Goal: Task Accomplishment & Management: Manage account settings

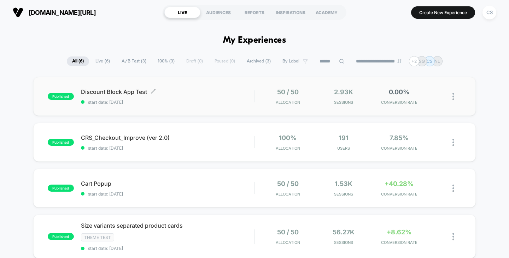
click at [216, 89] on span "Discount Block App Test Click to edit experience details" at bounding box center [167, 91] width 173 height 7
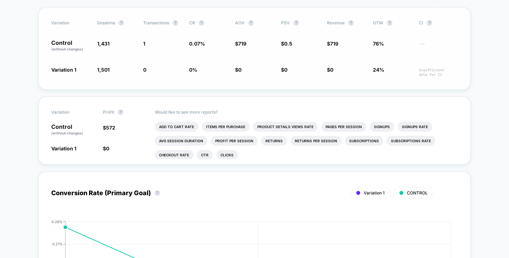
scroll to position [141, 0]
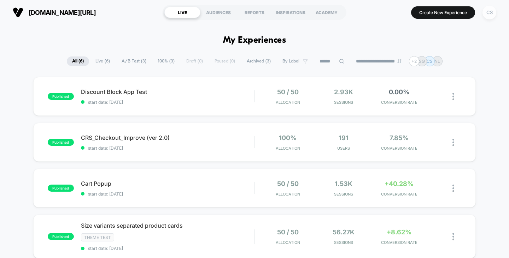
click at [489, 15] on div "CS" at bounding box center [489, 13] width 14 height 14
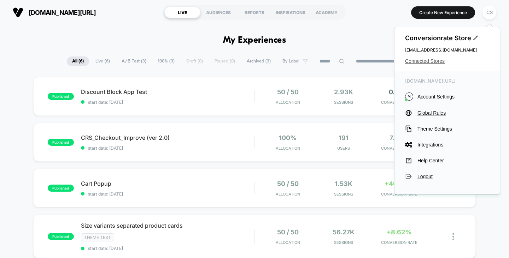
click at [427, 60] on span "Connected Stores" at bounding box center [447, 61] width 84 height 6
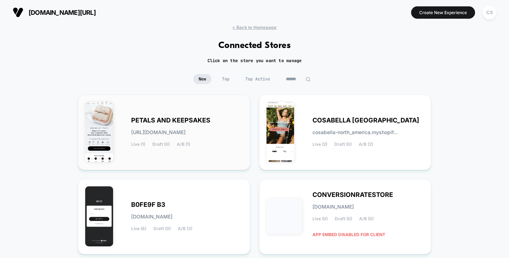
click at [201, 116] on div "PETALS AND KEEPSAKES [URL][DOMAIN_NAME] Live (1) Draft (0) A/B (1)" at bounding box center [164, 132] width 158 height 61
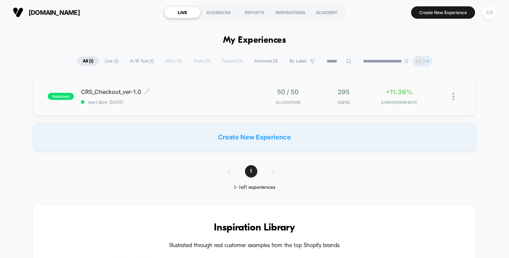
click at [211, 92] on span "CRS_Checkout_ver-1.0 Click to edit experience details" at bounding box center [167, 91] width 173 height 7
